Goal: Task Accomplishment & Management: Manage account settings

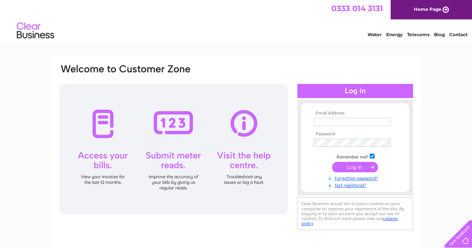
type input "darren.morrison77@yahoo.com"
click at [351, 168] on input "submit" at bounding box center [355, 167] width 46 height 10
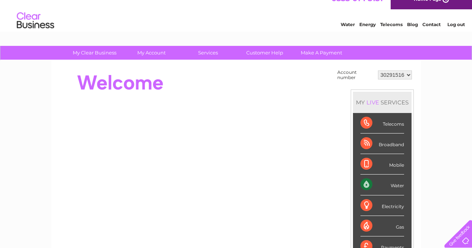
scroll to position [6, 0]
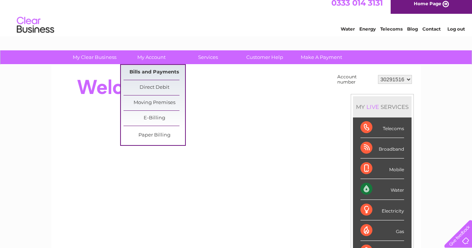
click at [161, 72] on link "Bills and Payments" at bounding box center [155, 72] width 62 height 15
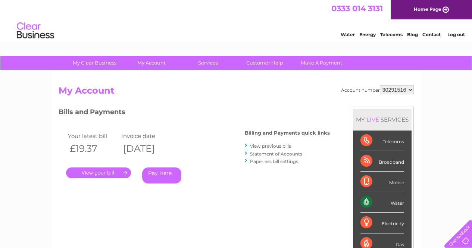
click at [105, 172] on link "." at bounding box center [98, 173] width 65 height 11
click at [116, 173] on link "." at bounding box center [98, 173] width 65 height 11
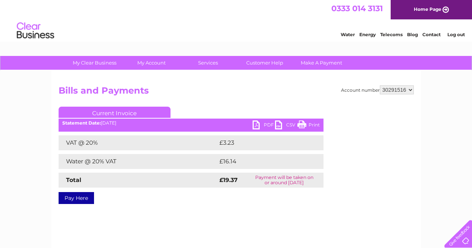
click at [266, 124] on link "PDF" at bounding box center [264, 126] width 22 height 11
